Goal: Task Accomplishment & Management: Manage account settings

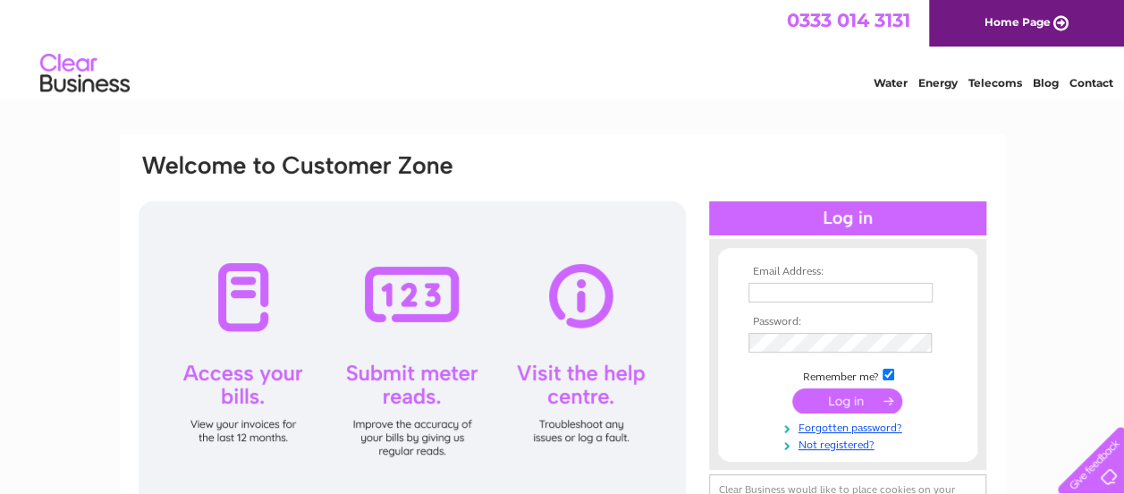
type input "[EMAIL_ADDRESS][DOMAIN_NAME]"
click at [836, 399] on input "submit" at bounding box center [847, 400] width 110 height 25
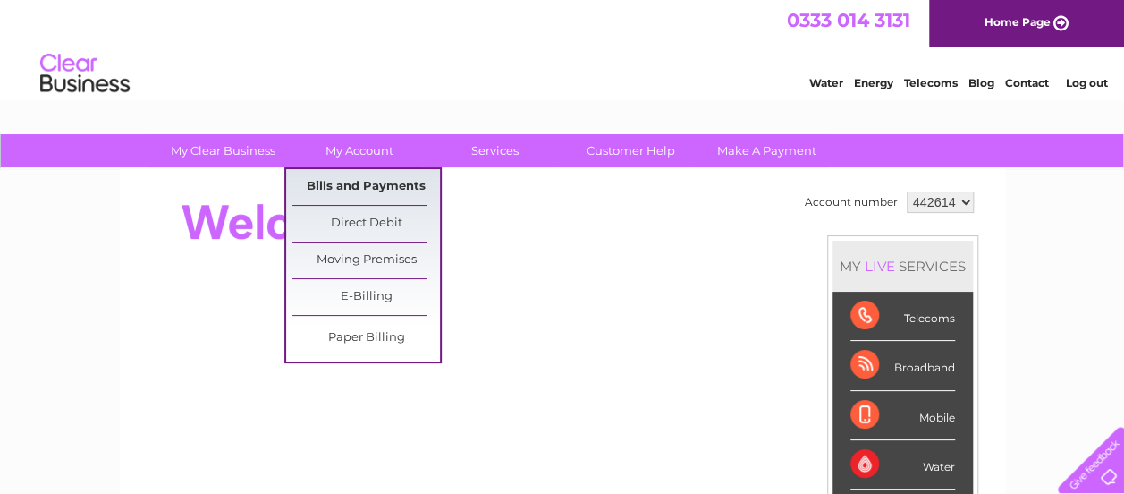
click at [356, 191] on link "Bills and Payments" at bounding box center [366, 187] width 148 height 36
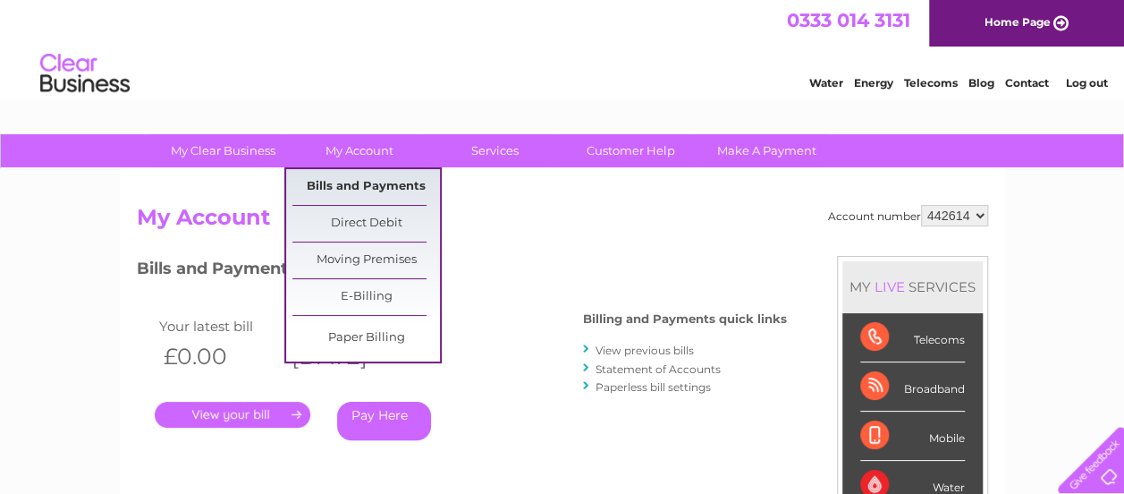
click at [365, 183] on link "Bills and Payments" at bounding box center [366, 187] width 148 height 36
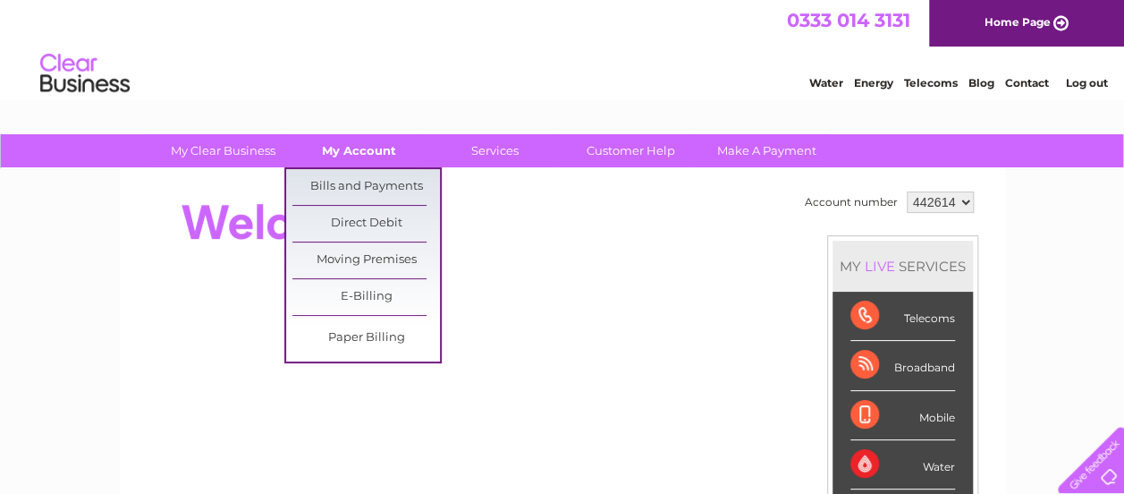
click at [368, 158] on link "My Account" at bounding box center [359, 150] width 148 height 33
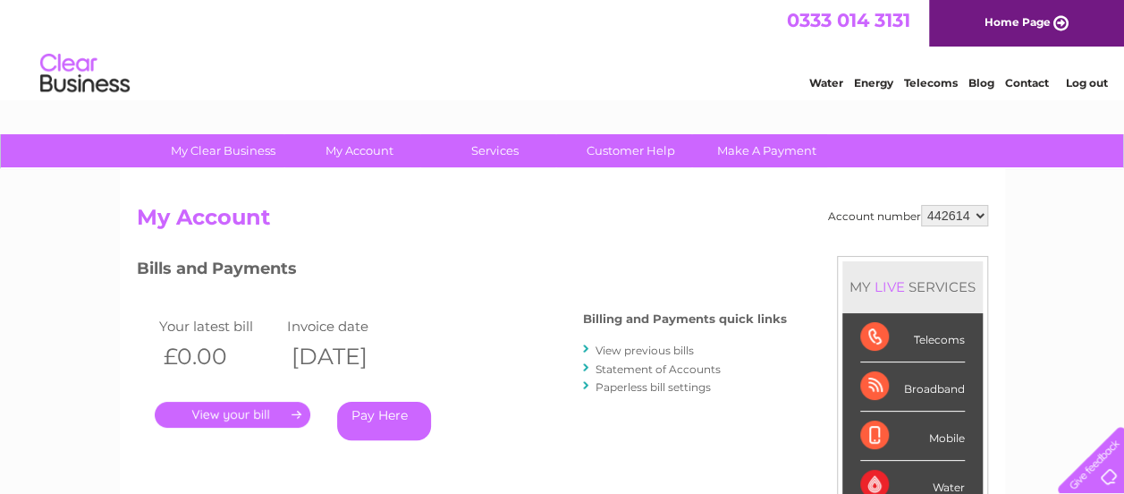
click at [233, 418] on link "." at bounding box center [233, 415] width 156 height 26
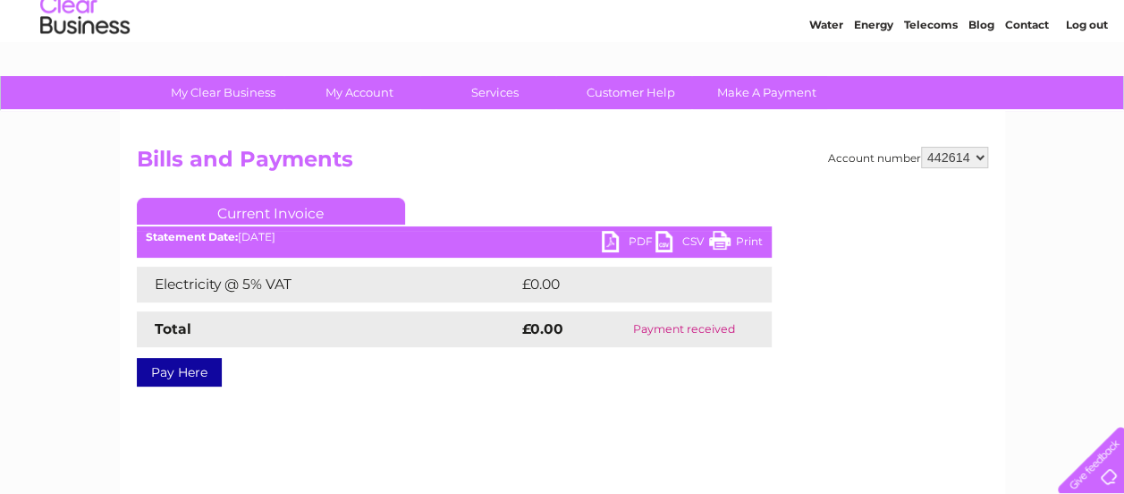
scroll to position [57, 0]
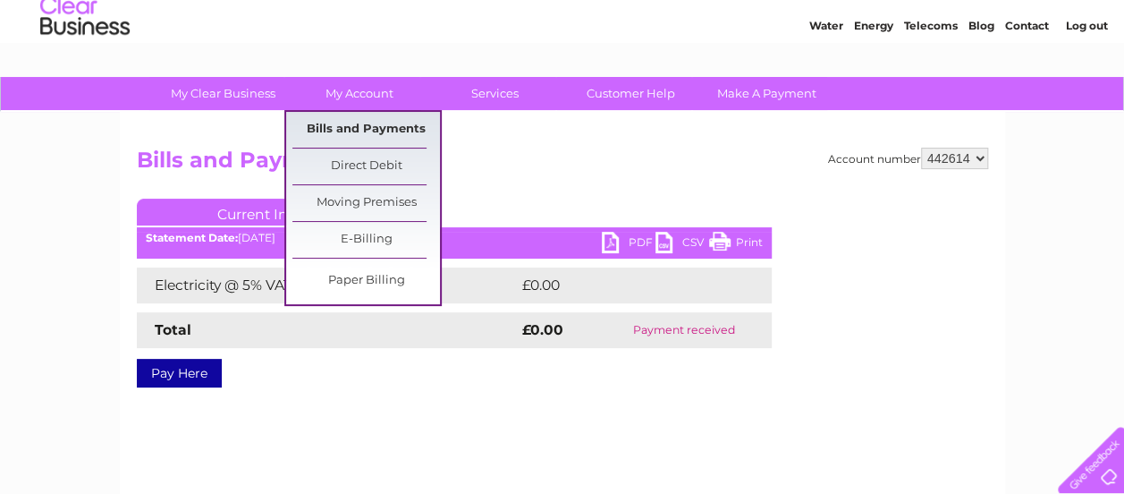
click at [356, 129] on link "Bills and Payments" at bounding box center [366, 130] width 148 height 36
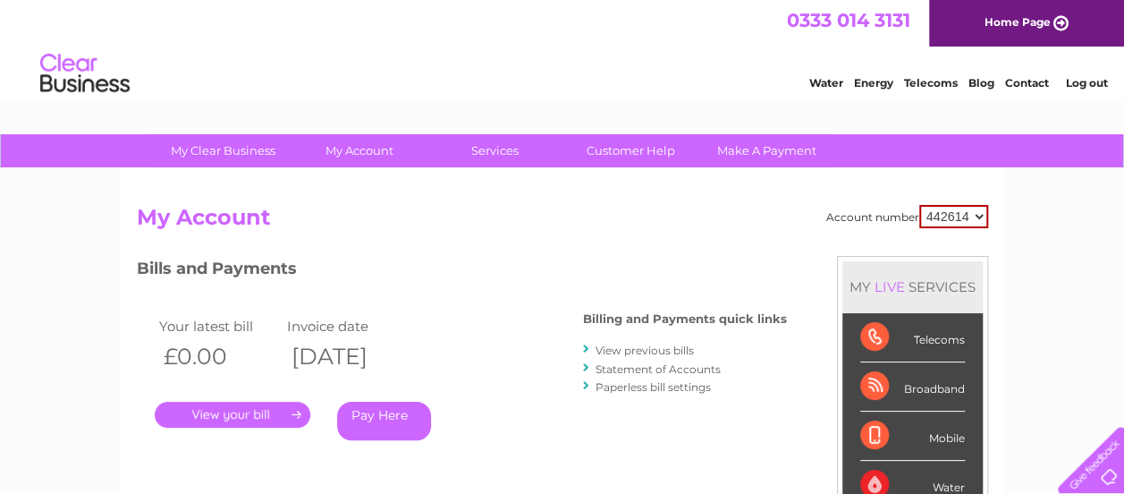
click at [629, 370] on link "Statement of Accounts" at bounding box center [658, 368] width 125 height 13
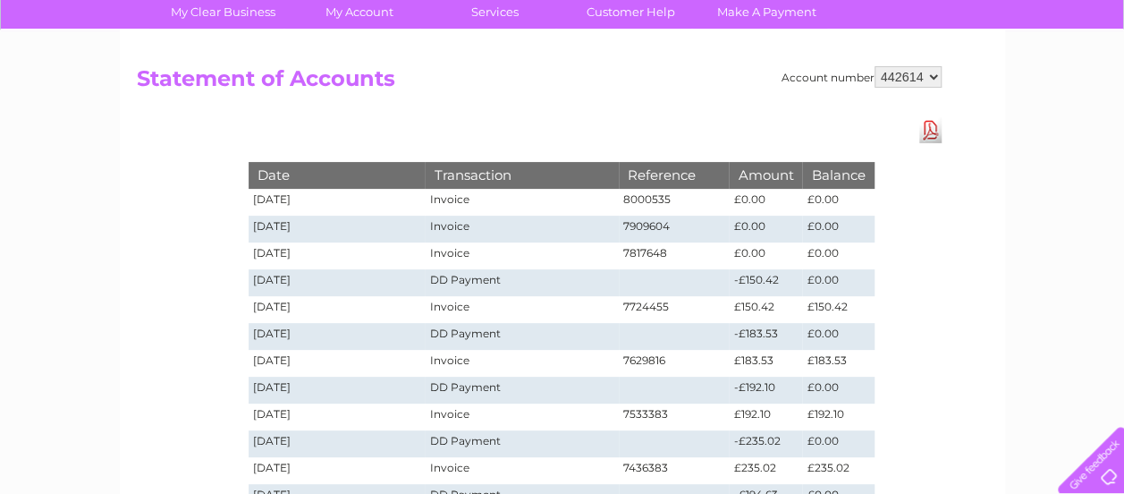
scroll to position [140, 0]
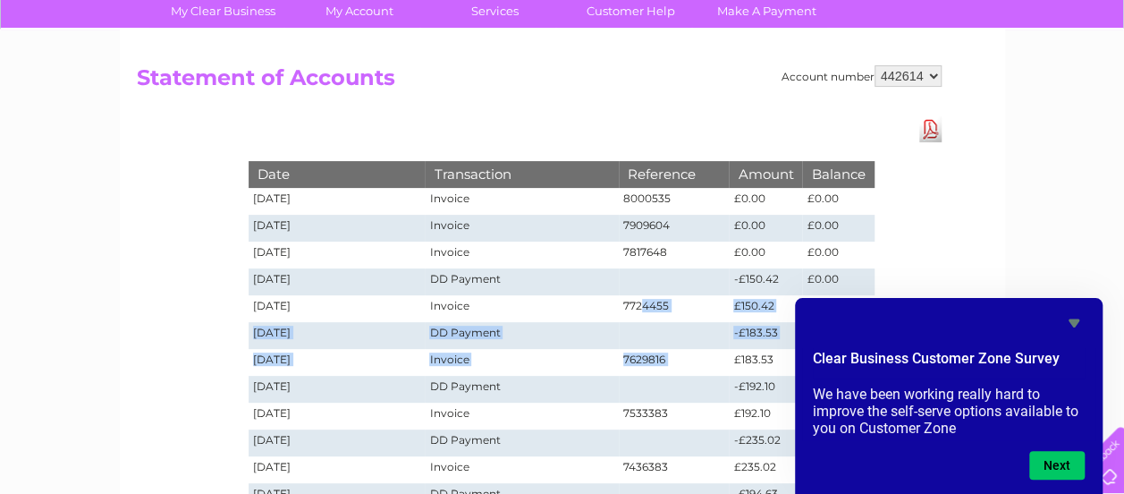
click at [614, 301] on tbody "Date Transaction Reference Amount Balance [DATE] Invoice 8000535 £0.00 £0.00 [D…" at bounding box center [562, 429] width 626 height 536
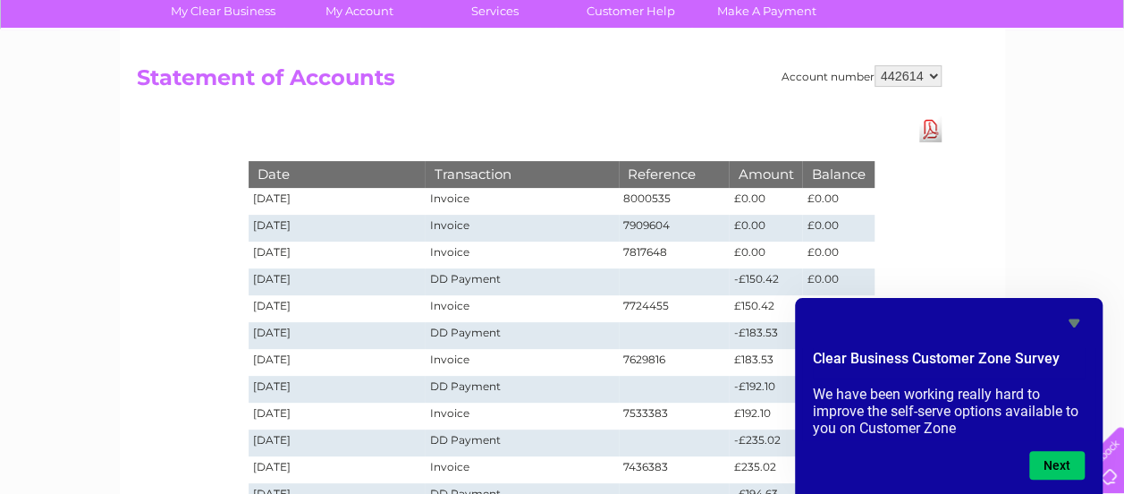
click at [718, 87] on h2 "Statement of Accounts" at bounding box center [539, 82] width 805 height 34
